Goal: Information Seeking & Learning: Find specific fact

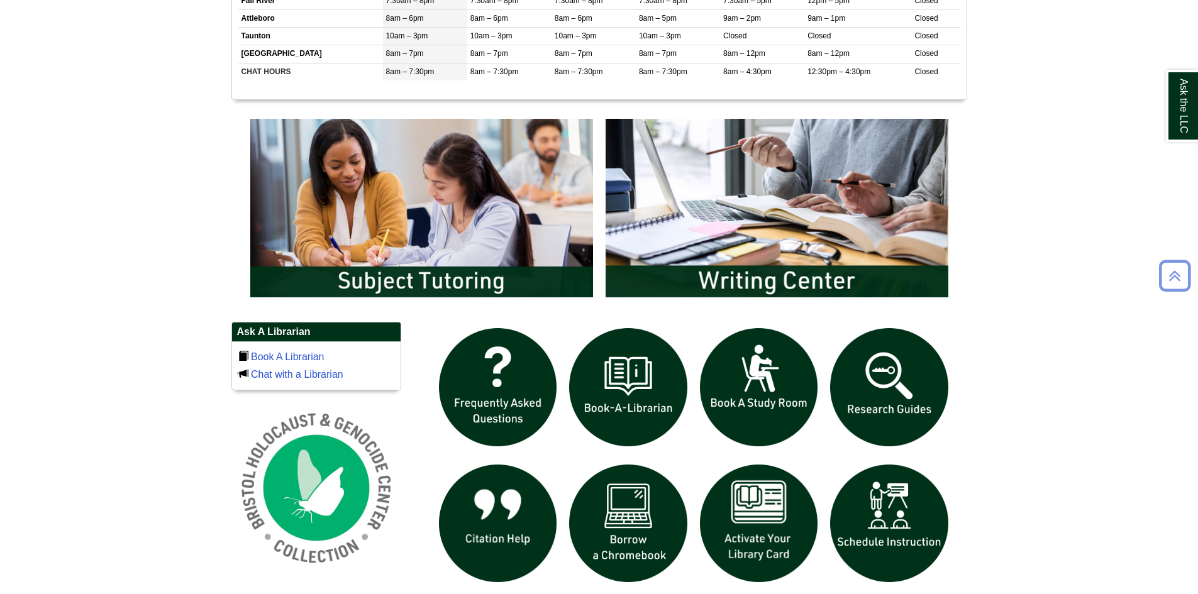
scroll to position [818, 0]
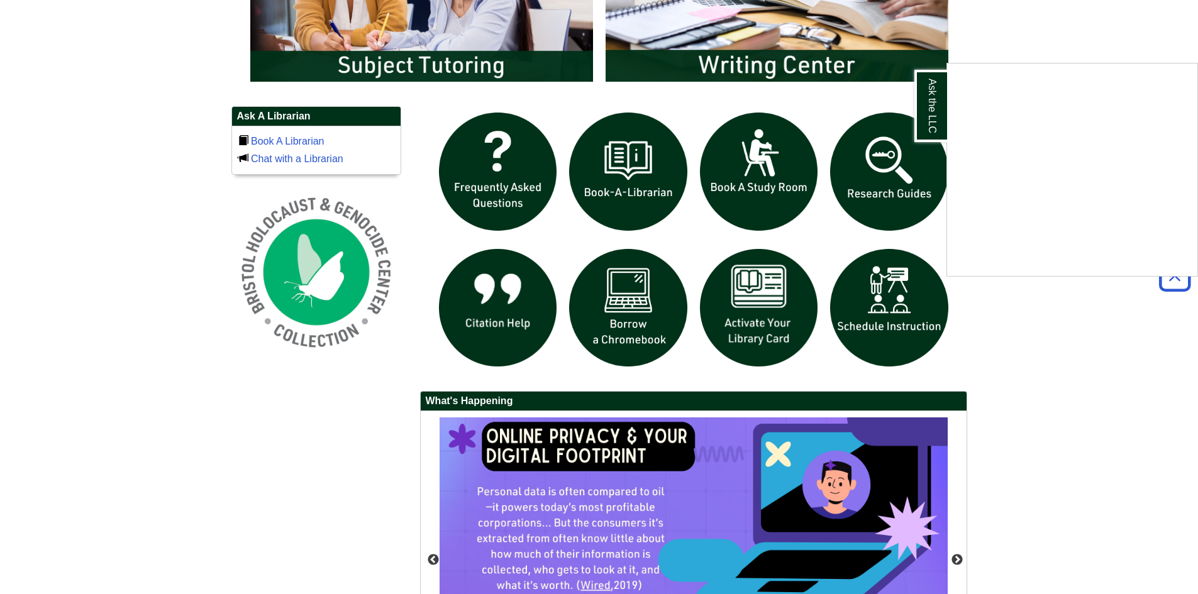
click at [475, 46] on div "Ask the LLC" at bounding box center [599, 297] width 1198 height 594
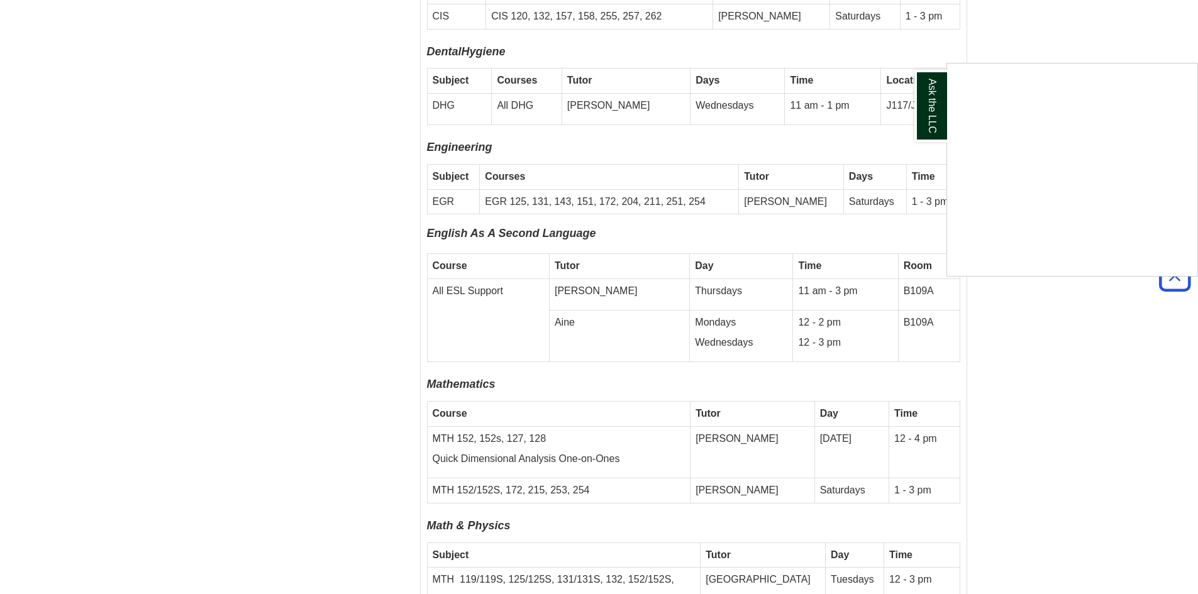
scroll to position [4340, 0]
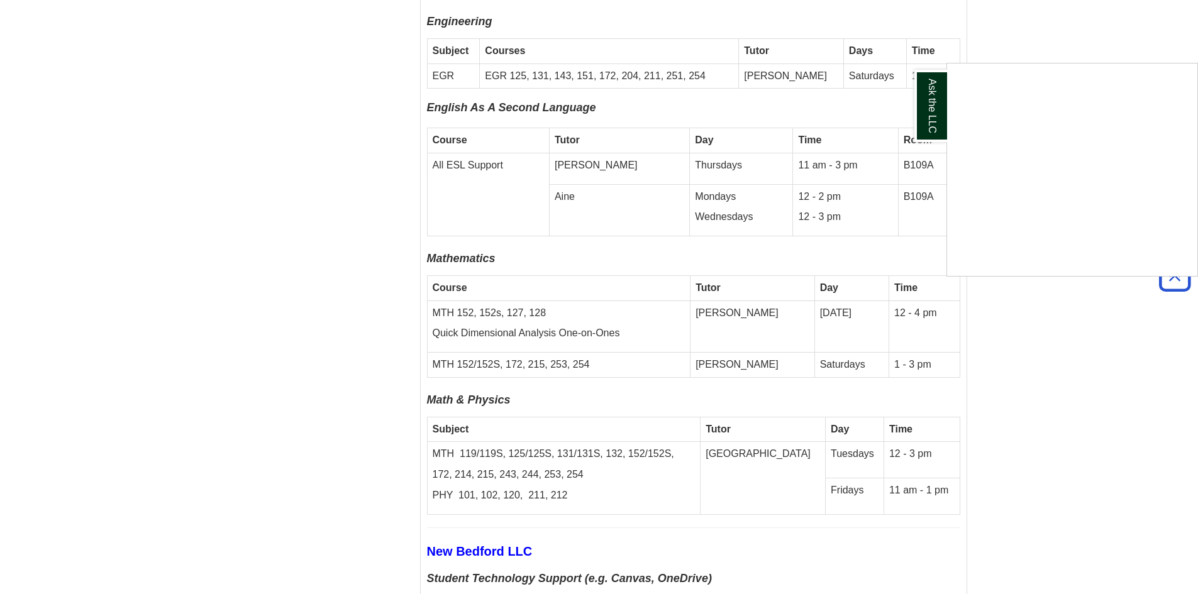
click at [1039, 374] on div "Ask the LLC" at bounding box center [599, 297] width 1198 height 594
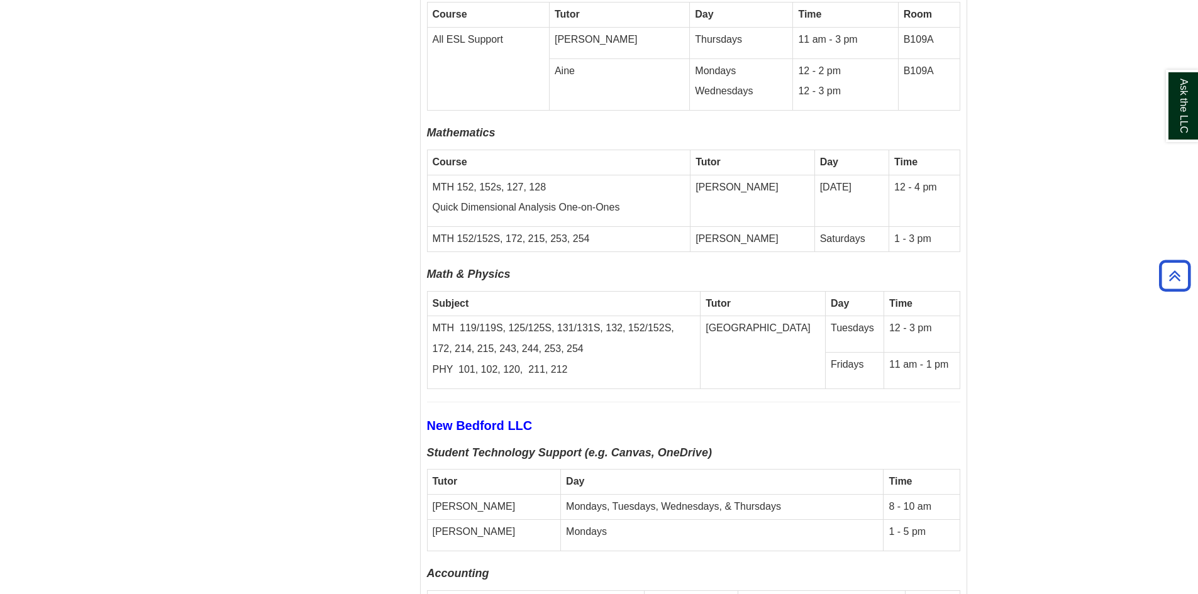
scroll to position [4403, 0]
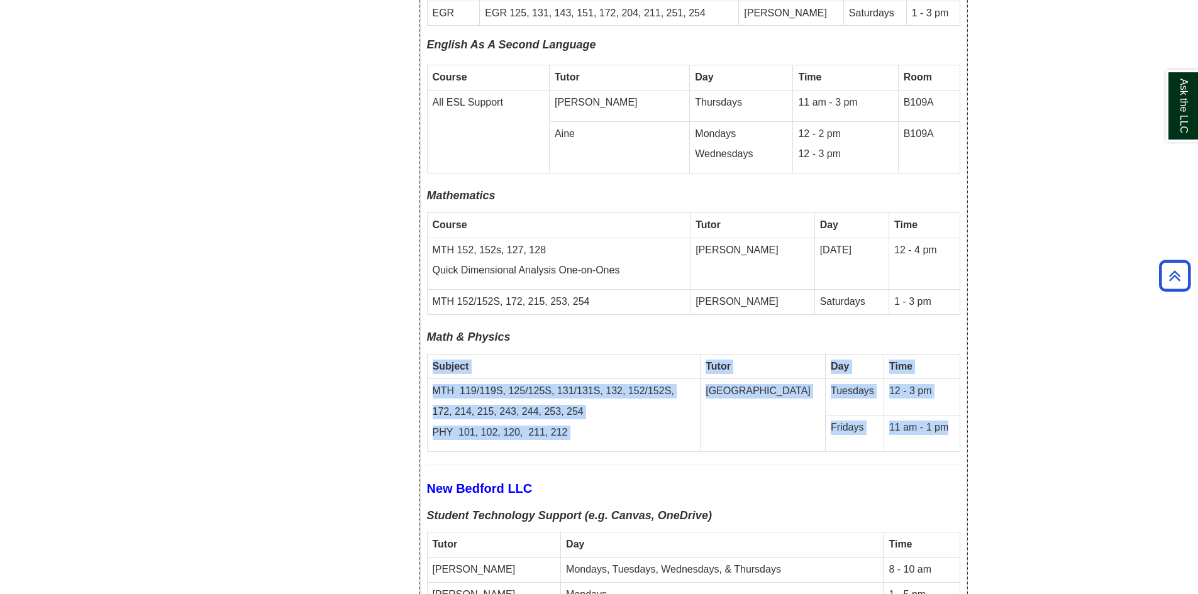
drag, startPoint x: 942, startPoint y: 367, endPoint x: 432, endPoint y: 296, distance: 515.0
click at [432, 354] on tbody "Subject Tutor Day Time MTH 119/119S, 125/125S, 131/131S, 132, 152/152S, 172, 21…" at bounding box center [693, 402] width 533 height 97
copy tbody "Subject Tutor Day Time MTH 119/119S, 125/125S, 131/131S, 132, 152/152S, 172, 21…"
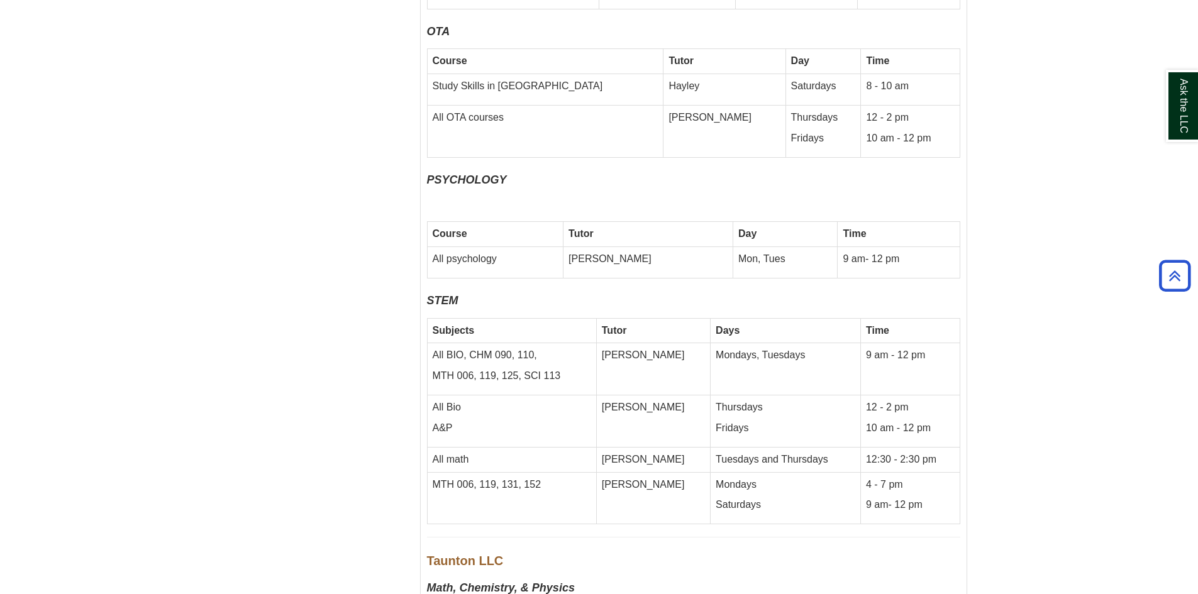
scroll to position [2282, 0]
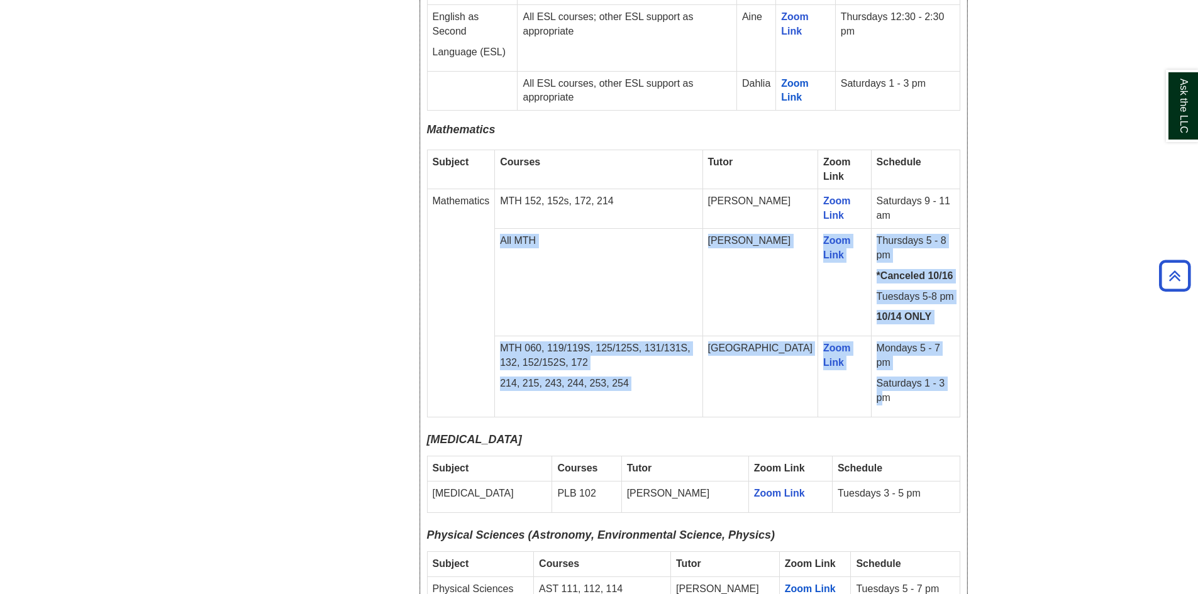
drag, startPoint x: 947, startPoint y: 336, endPoint x: 502, endPoint y: 203, distance: 464.0
click at [502, 203] on tbody "Subject Courses Tutor Zoom Link Schedule Mathematics MTH 152, 152s, 172, 214 Jo…" at bounding box center [693, 283] width 533 height 267
copy tbody "All MTH Amy Zoom Link Thursdays 5 - 8 pm *Canceled 10/16 Tuesdays 5-8 pm 10/14 …"
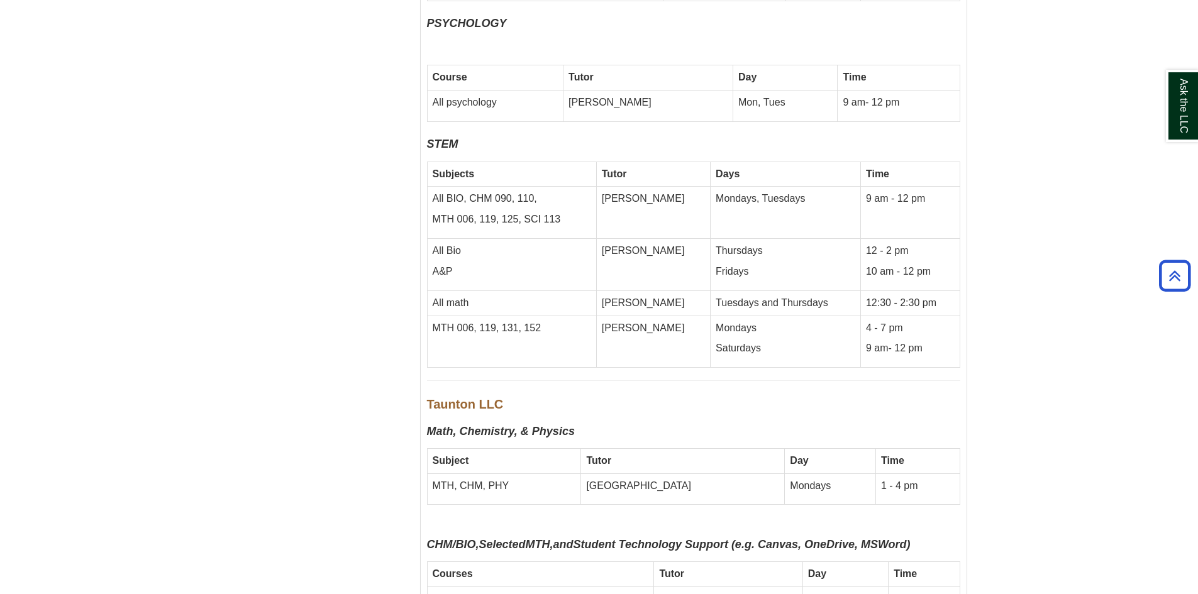
scroll to position [5442, 0]
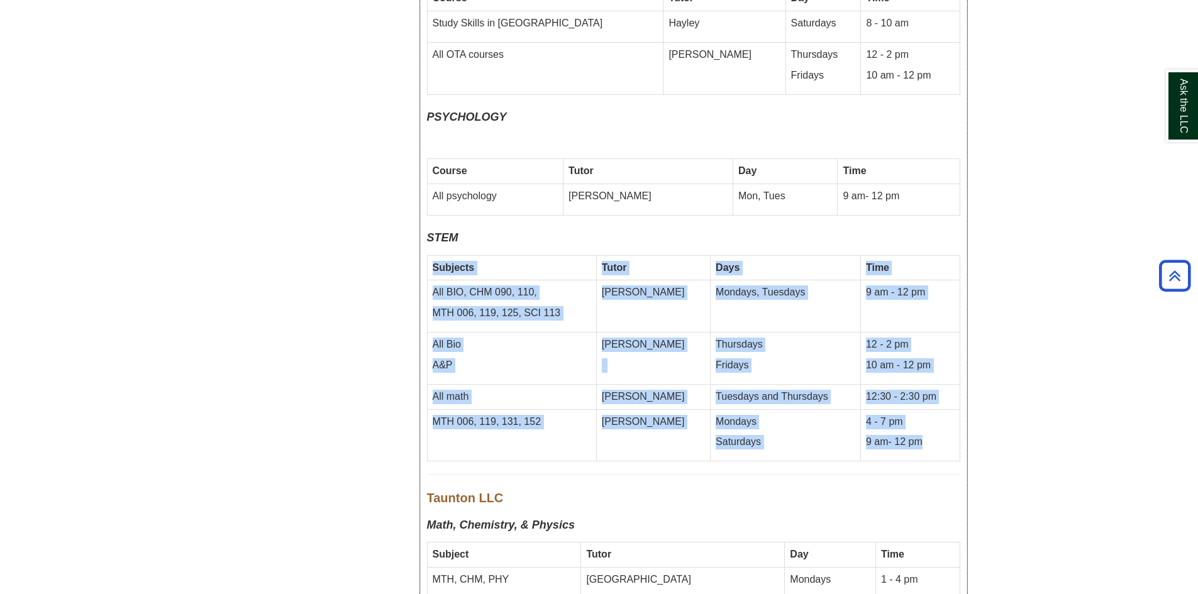
drag, startPoint x: 943, startPoint y: 368, endPoint x: 433, endPoint y: 186, distance: 542.3
click at [433, 255] on tbody "Subjects Tutor Days Time All BIO, CHM 090, 110, MTH 006, 119, 125, SCI 113 Eric…" at bounding box center [693, 358] width 533 height 206
copy tbody "Subjects Tutor Days Time All BIO, CHM 090, 110, MTH 006, 119, 125, SCI 113 Eric…"
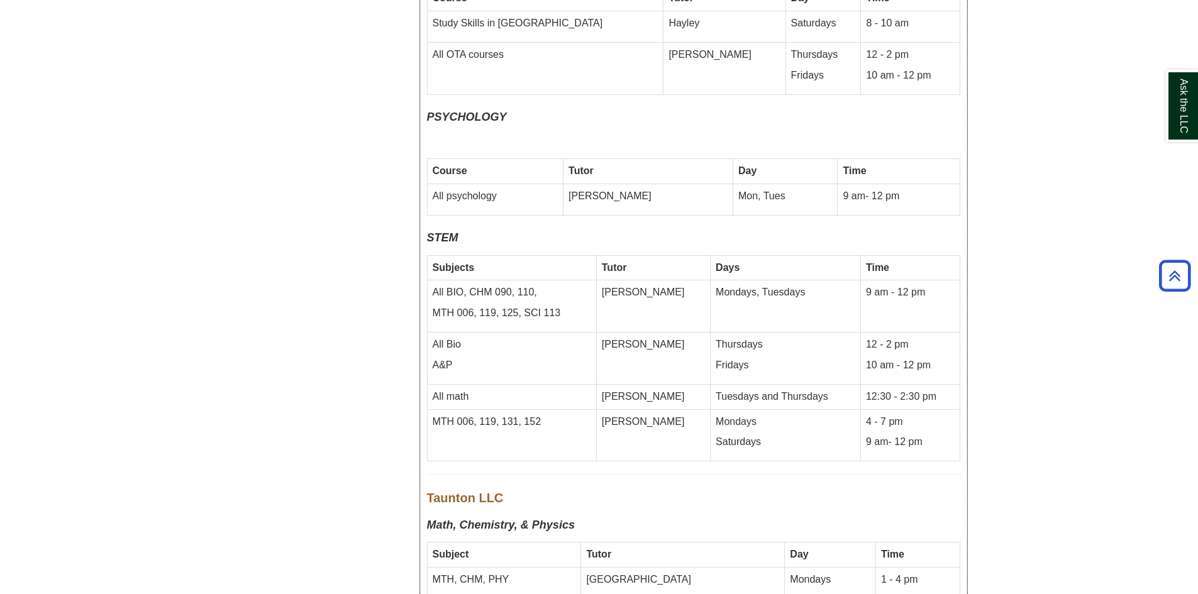
click at [503, 184] on td "All psychology" at bounding box center [495, 199] width 136 height 31
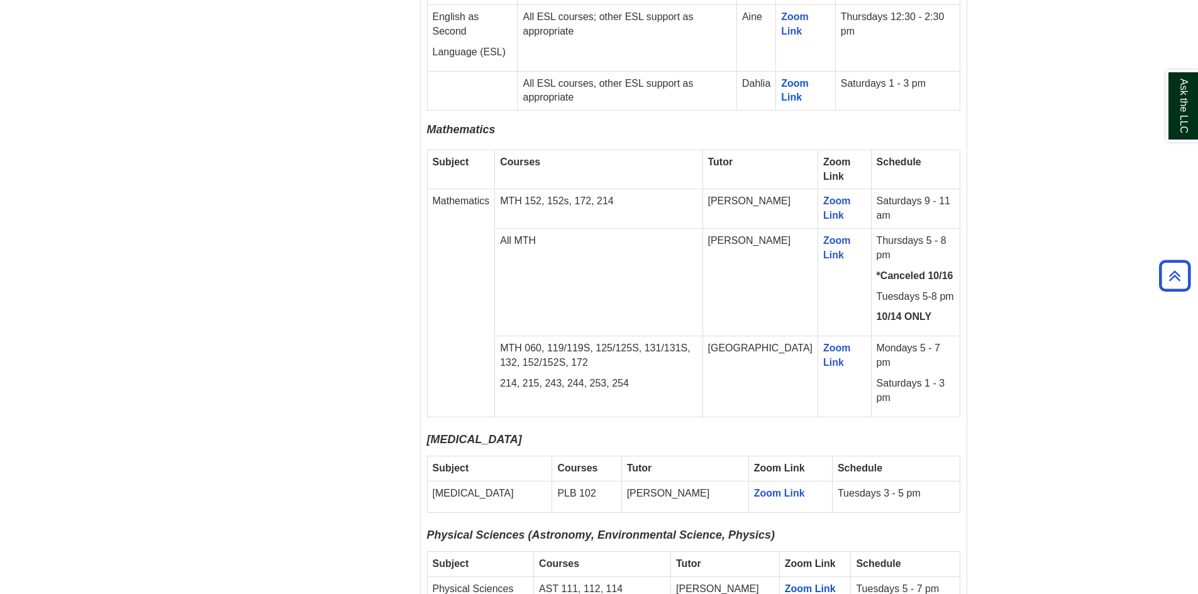
scroll to position [4432, 0]
